Goal: Find specific page/section: Find specific page/section

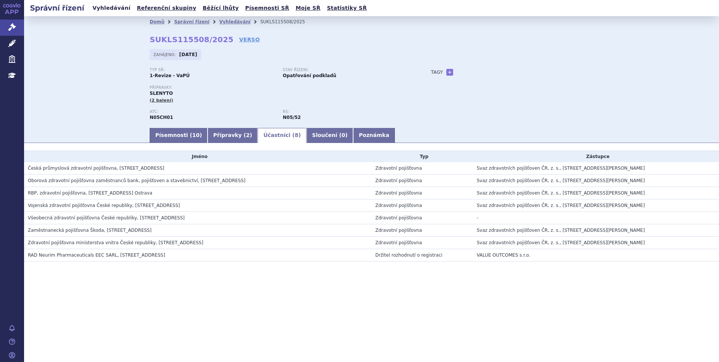
click at [107, 9] on link "Vyhledávání" at bounding box center [111, 8] width 42 height 10
click at [117, 11] on link "Vyhledávání" at bounding box center [111, 8] width 42 height 10
click at [110, 8] on link "Vyhledávání" at bounding box center [111, 8] width 42 height 10
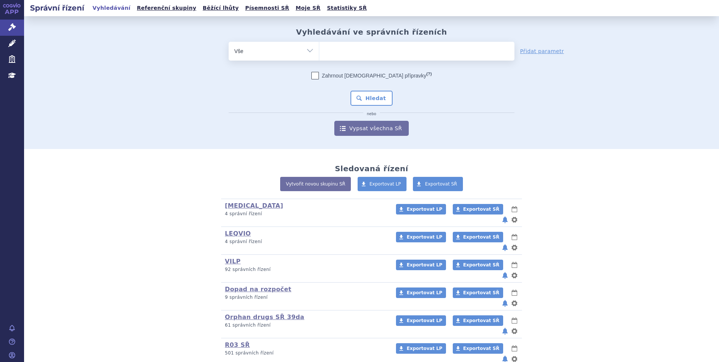
type input "SUKLS370249/2025"
select select "SUKLS370249/2025"
click at [368, 95] on button "Hledat" at bounding box center [371, 98] width 42 height 15
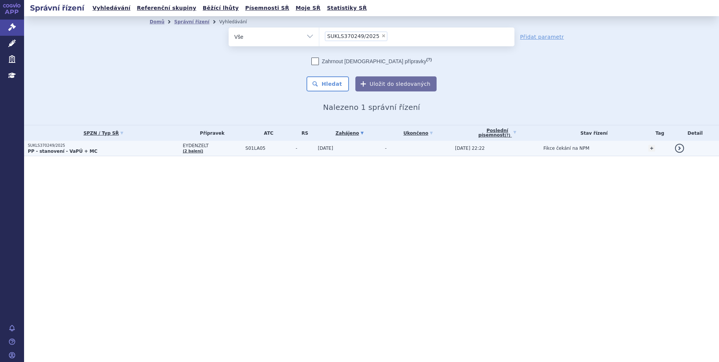
click at [103, 149] on p "PP - stanovení - VaPÚ + MC" at bounding box center [103, 151] width 151 height 6
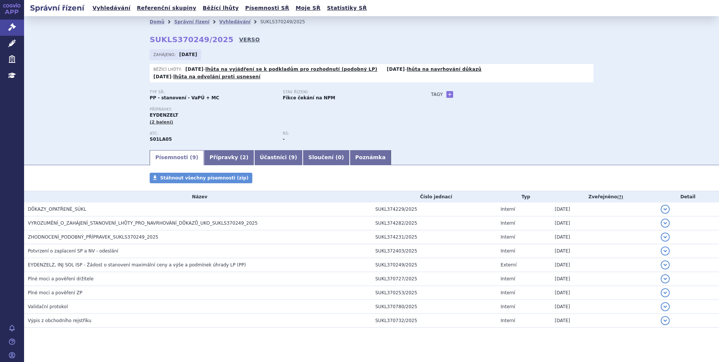
click at [239, 42] on link "VERSO" at bounding box center [249, 40] width 21 height 8
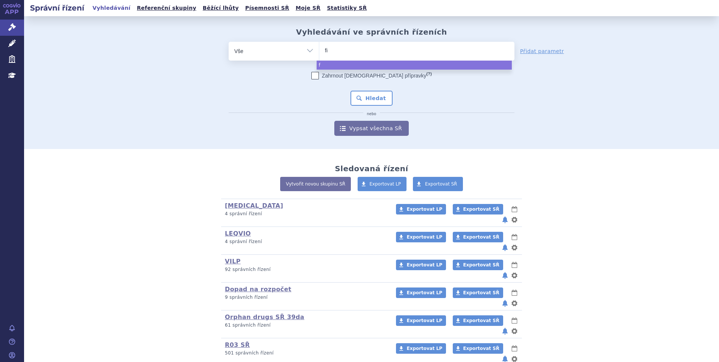
type input "fil"
type input "filsu"
type input "filsuve"
type input "filsuvez"
select select "filsuvez"
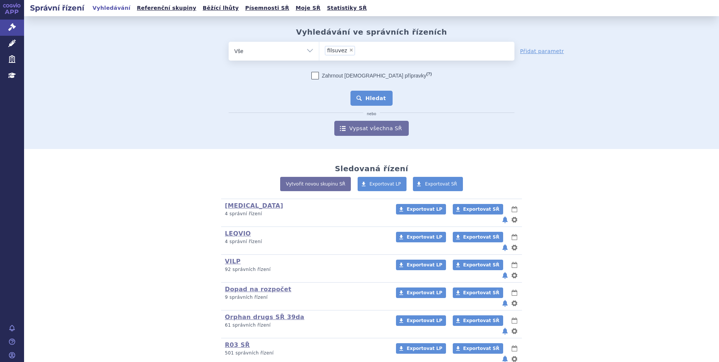
click at [361, 94] on button "Hledat" at bounding box center [371, 98] width 42 height 15
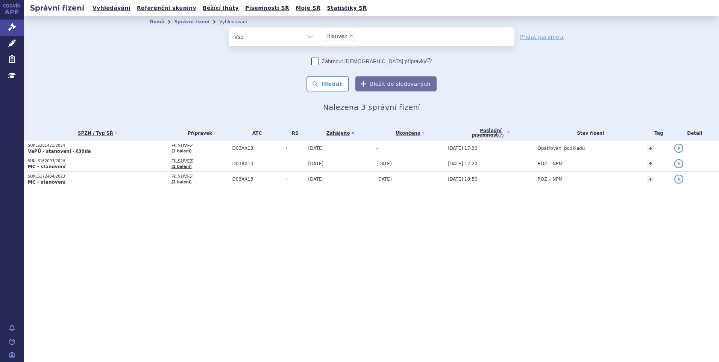
click at [85, 148] on p "VaPÚ - stanovení - §39da" at bounding box center [98, 151] width 140 height 6
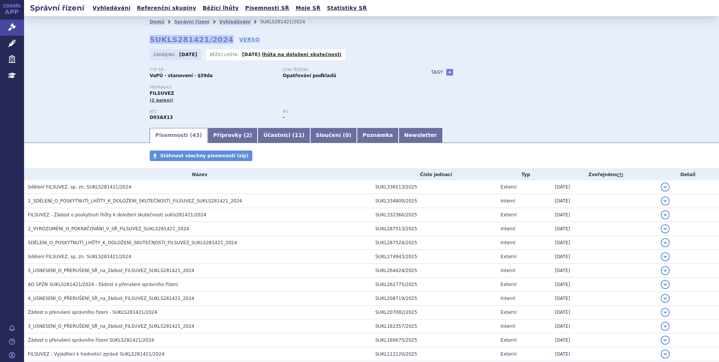
drag, startPoint x: 147, startPoint y: 38, endPoint x: 215, endPoint y: 38, distance: 68.1
click at [215, 38] on strong "SUKLS281421/2024" at bounding box center [192, 39] width 84 height 9
copy strong "SUKLS281421/2024"
click at [239, 41] on link "VERSO" at bounding box center [249, 40] width 21 height 8
